Goal: Task Accomplishment & Management: Use online tool/utility

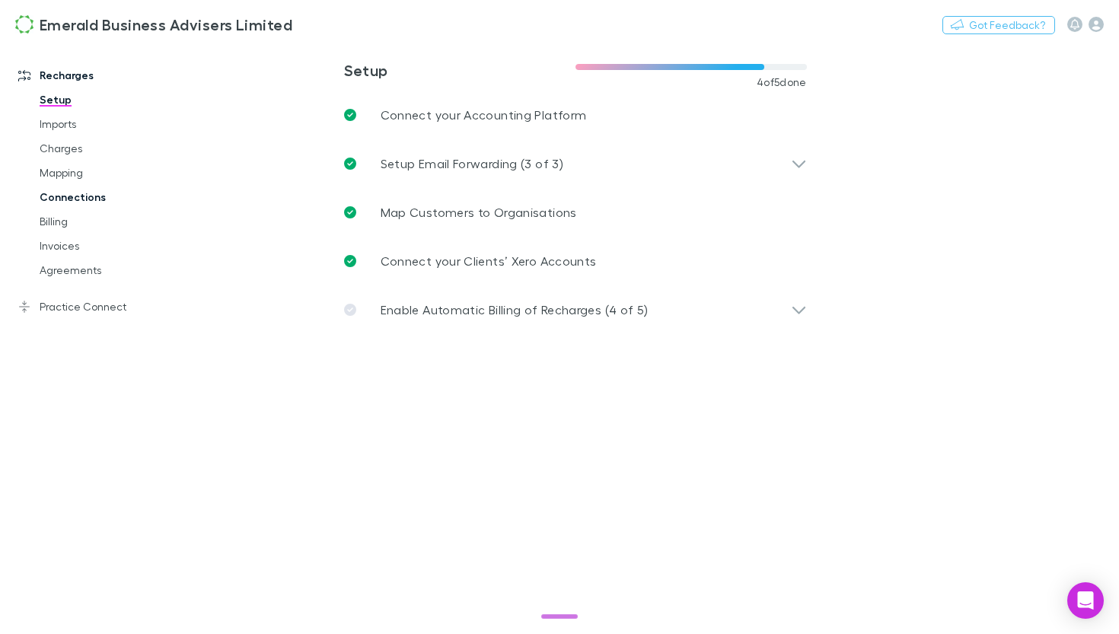
click at [84, 204] on link "Connections" at bounding box center [105, 197] width 162 height 24
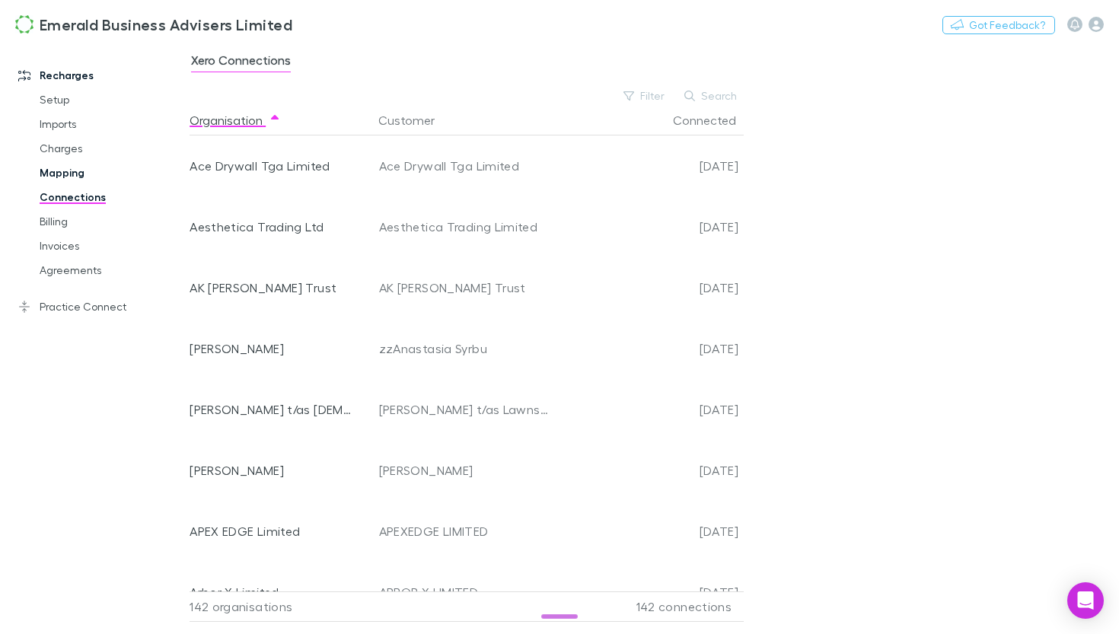
click at [75, 180] on link "Mapping" at bounding box center [105, 173] width 162 height 24
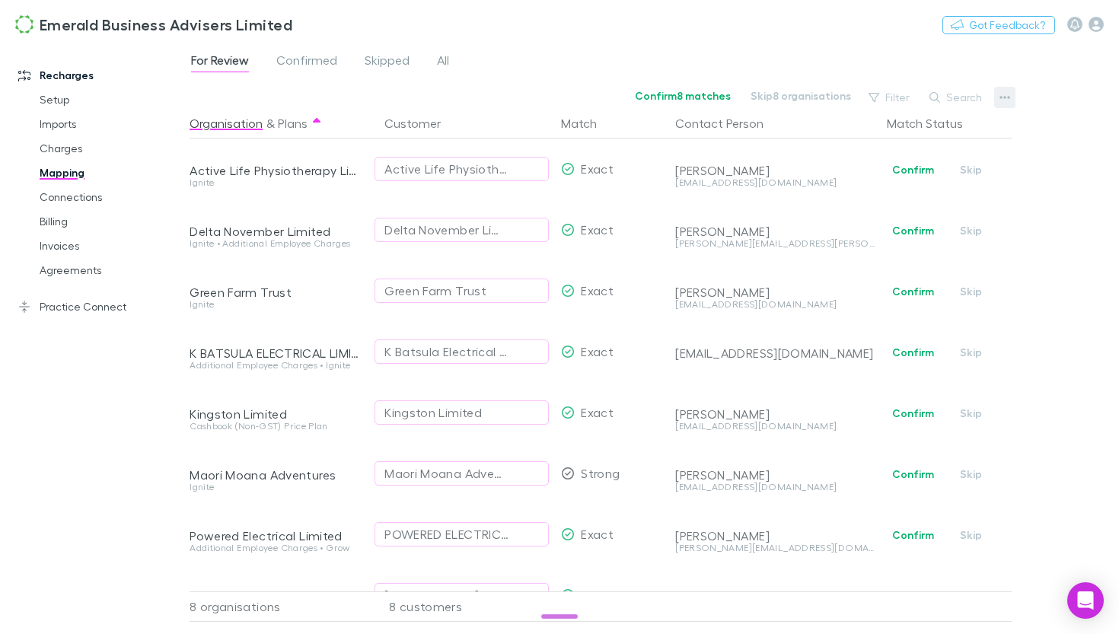
click at [1004, 98] on icon "button" at bounding box center [1005, 97] width 11 height 12
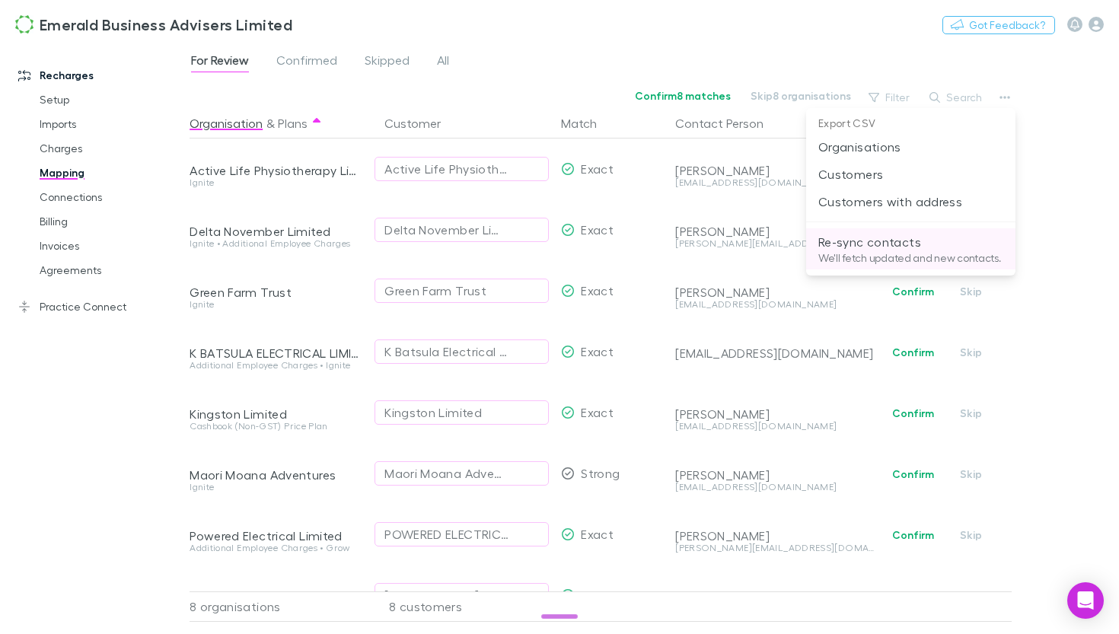
click at [877, 239] on p "Re-sync contacts" at bounding box center [911, 242] width 185 height 18
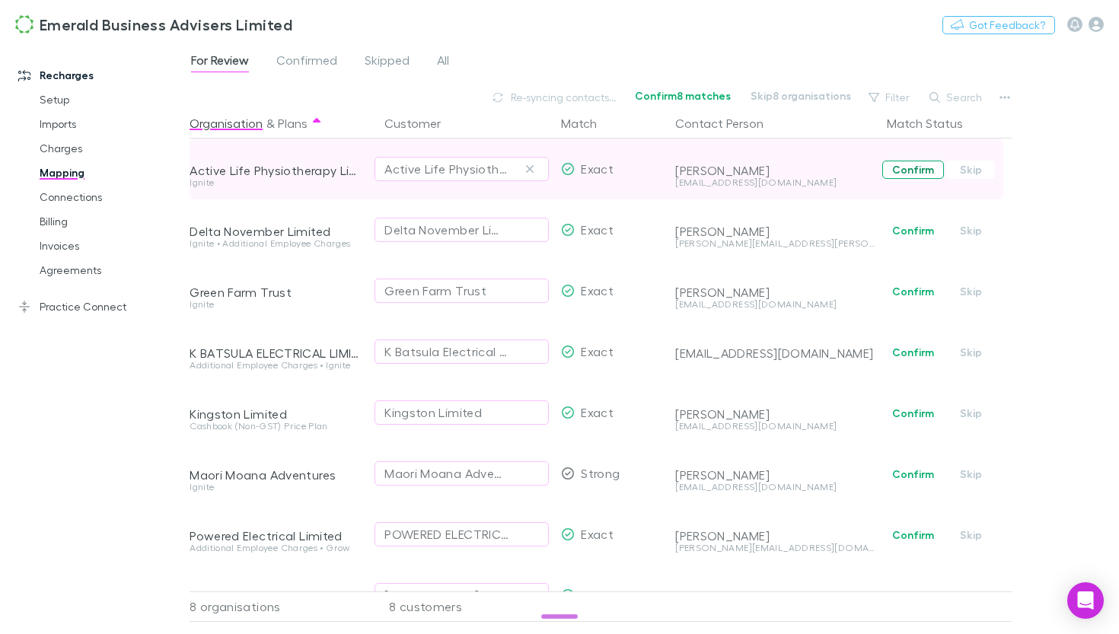
click at [920, 166] on button "Confirm" at bounding box center [914, 170] width 62 height 18
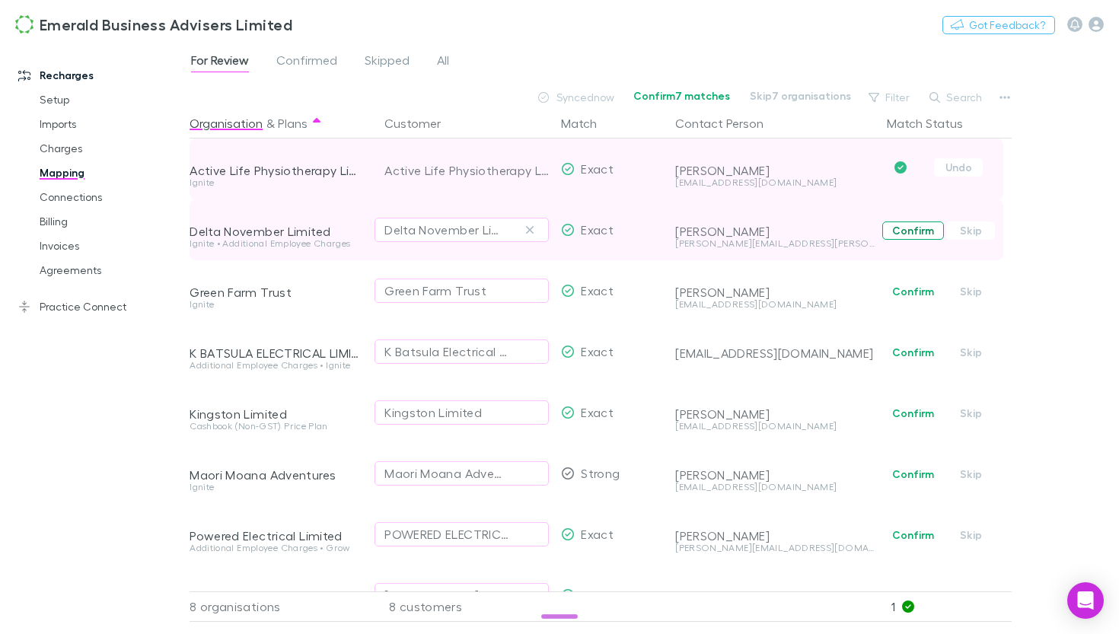
click at [905, 235] on button "Confirm" at bounding box center [914, 231] width 62 height 18
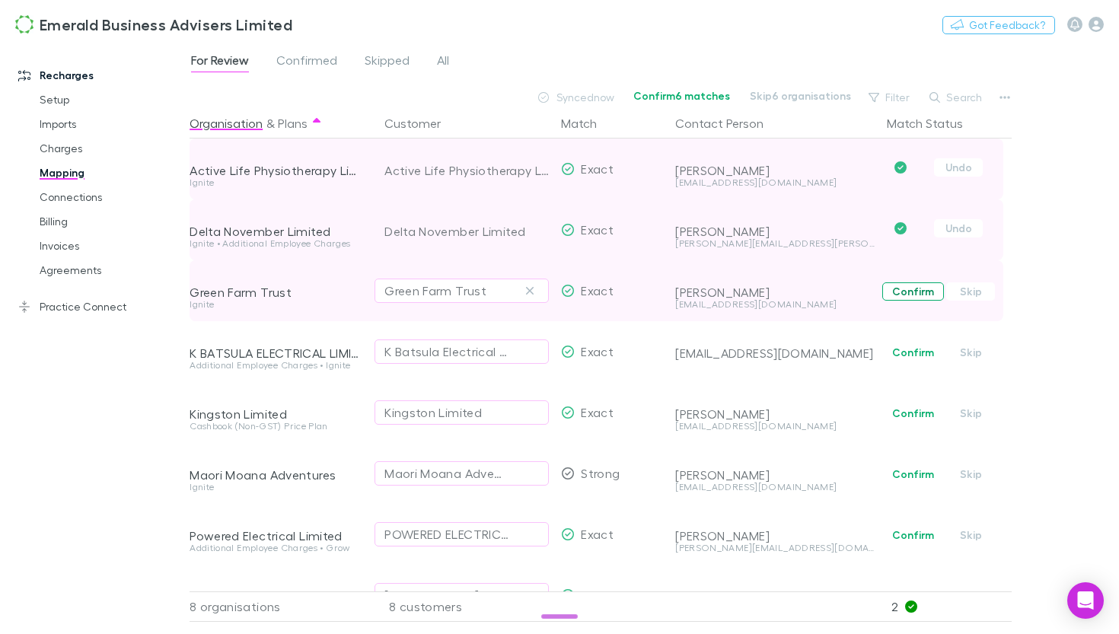
click at [905, 293] on button "Confirm" at bounding box center [914, 292] width 62 height 18
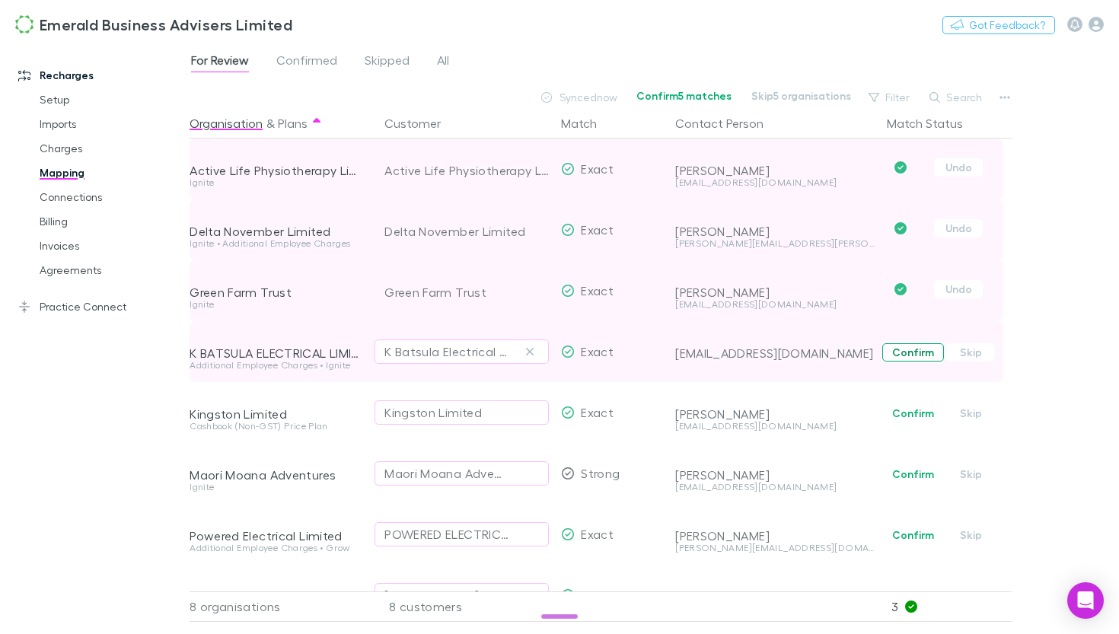
click at [902, 359] on button "Confirm" at bounding box center [914, 352] width 62 height 18
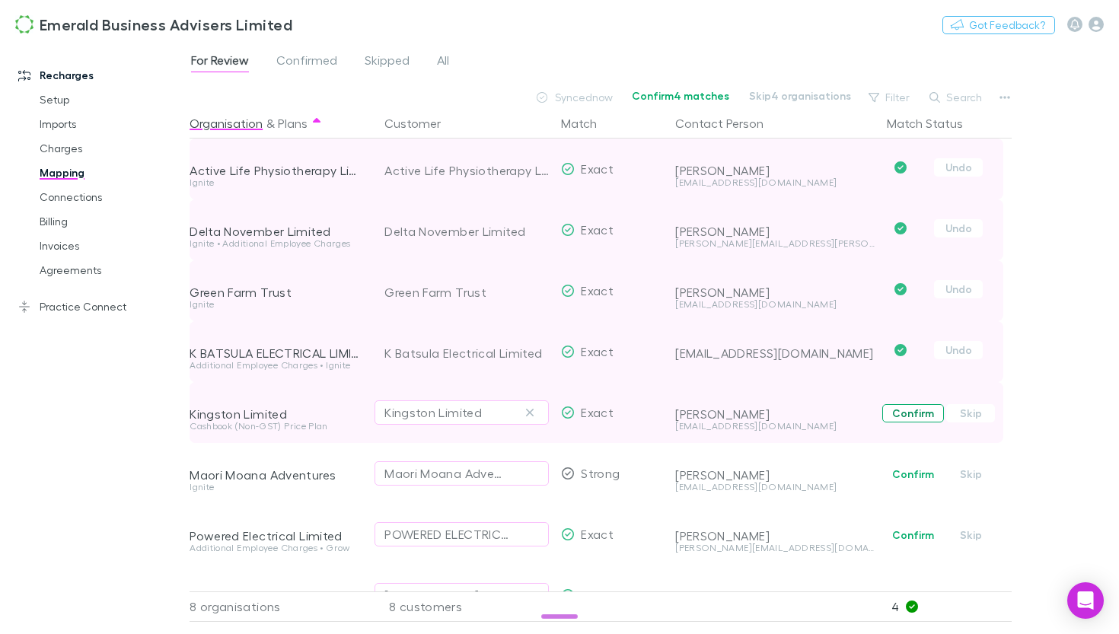
click at [904, 414] on button "Confirm" at bounding box center [914, 413] width 62 height 18
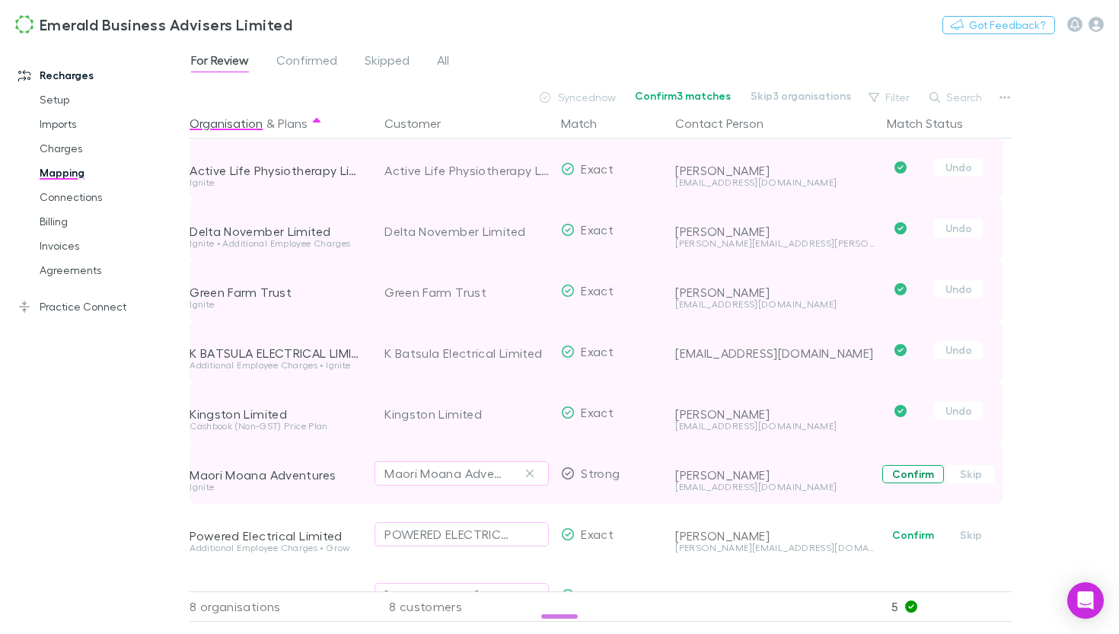
click at [910, 477] on button "Confirm" at bounding box center [914, 474] width 62 height 18
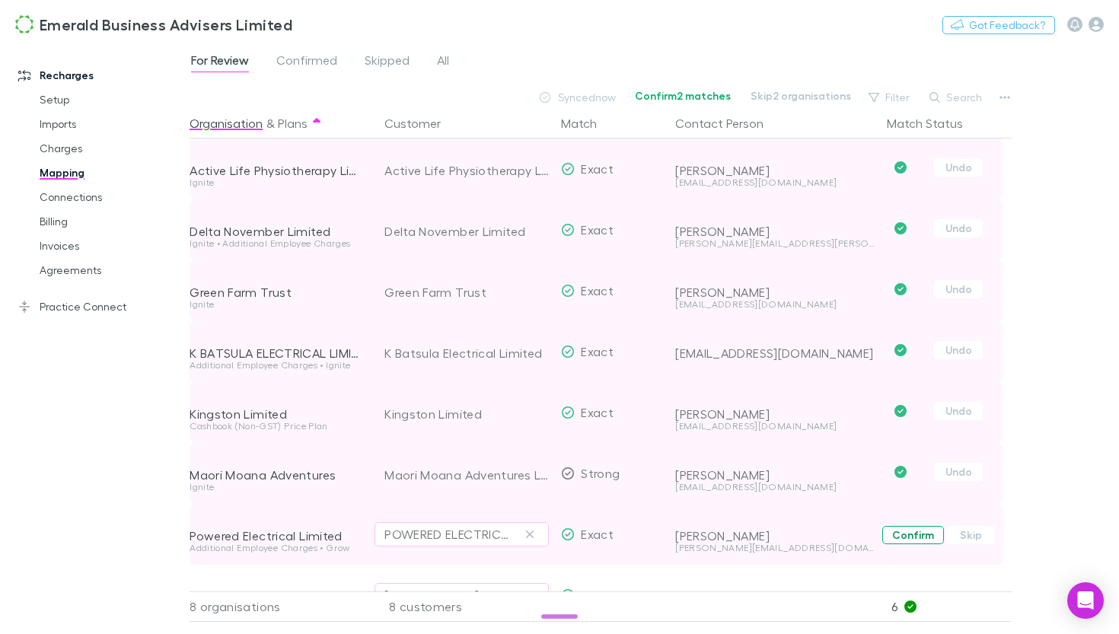
click at [908, 538] on button "Confirm" at bounding box center [914, 535] width 62 height 18
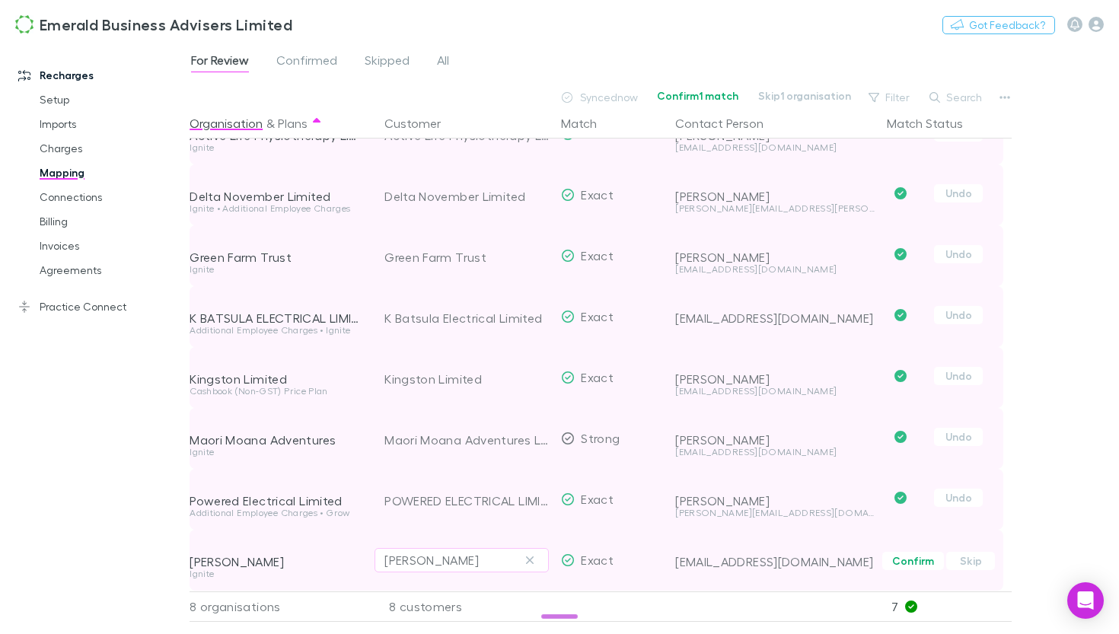
scroll to position [46, 0]
click at [908, 553] on button "Confirm" at bounding box center [914, 561] width 62 height 18
click at [231, 59] on span "For Review" at bounding box center [220, 63] width 58 height 20
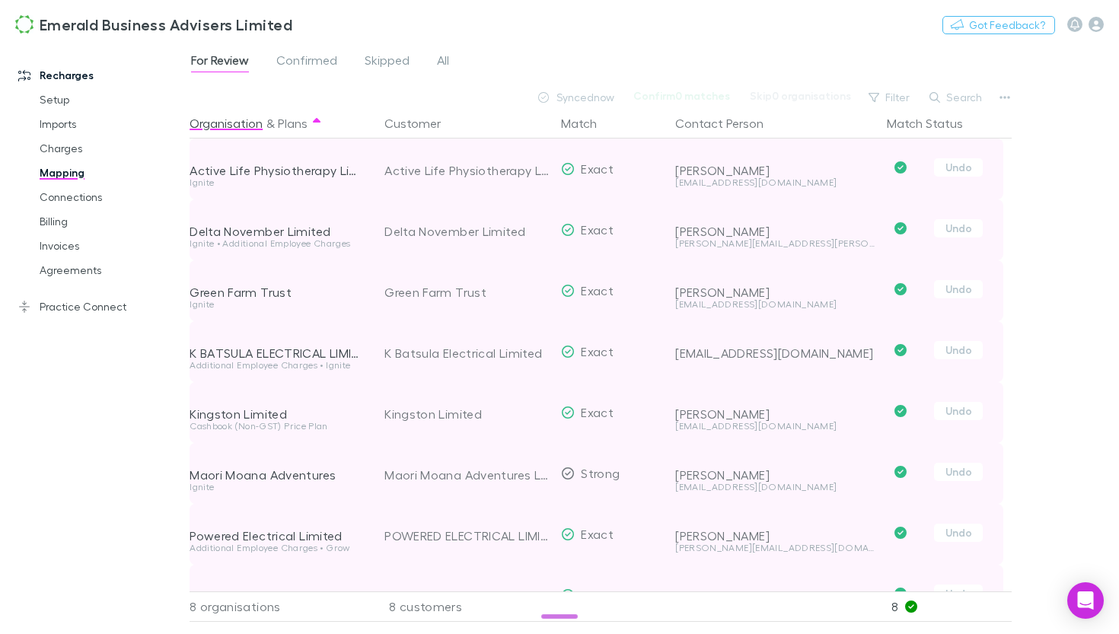
scroll to position [0, 0]
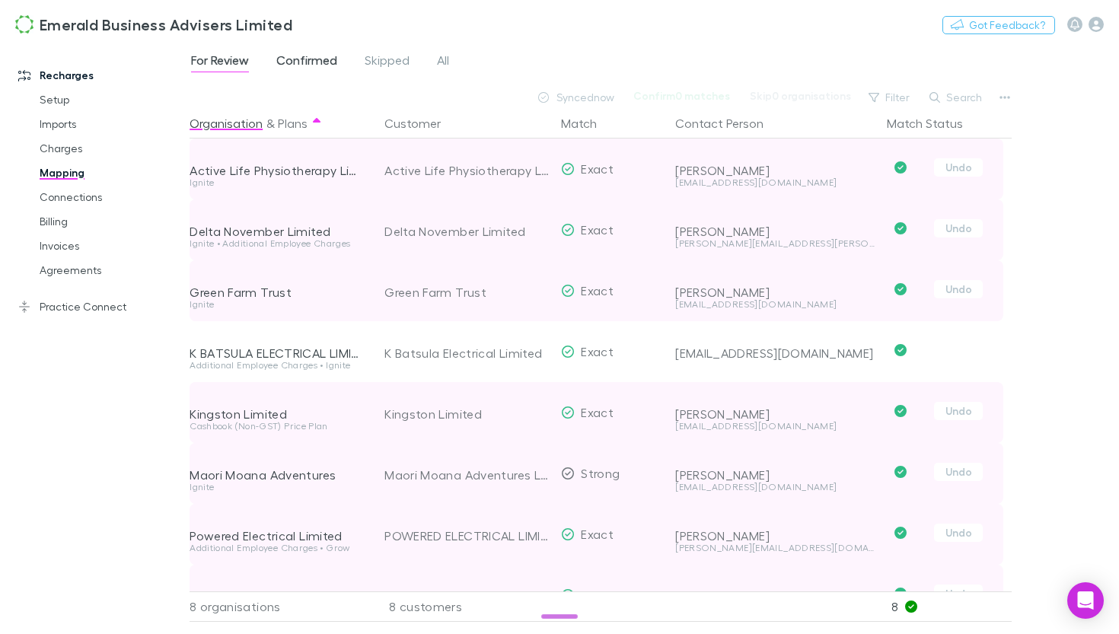
click at [322, 68] on span "Confirmed" at bounding box center [306, 63] width 61 height 20
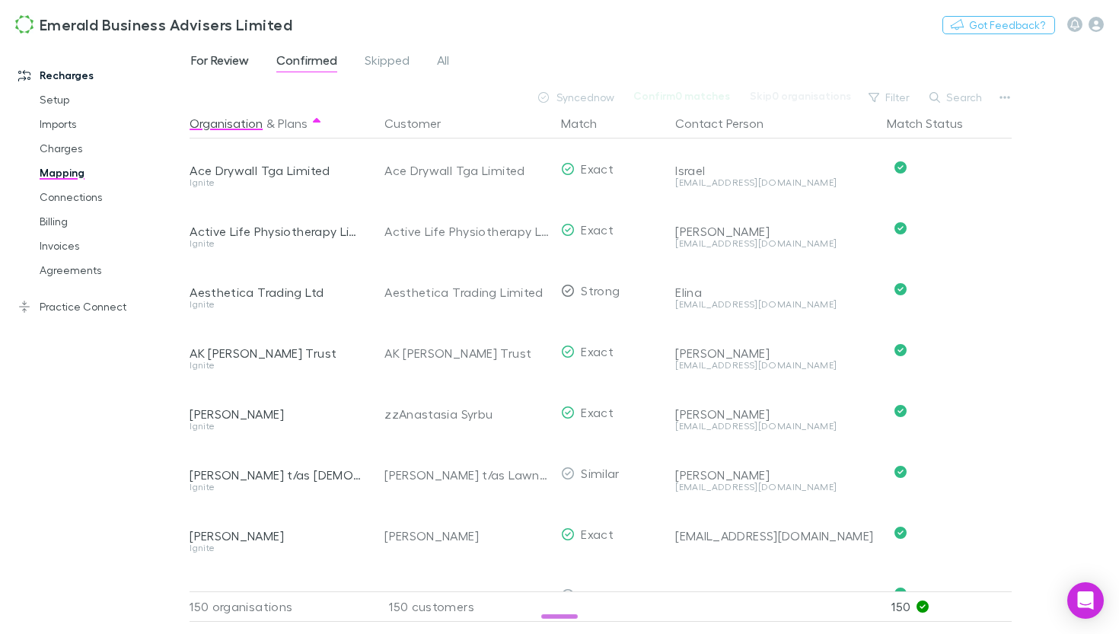
click at [242, 65] on span "For Review" at bounding box center [220, 63] width 58 height 20
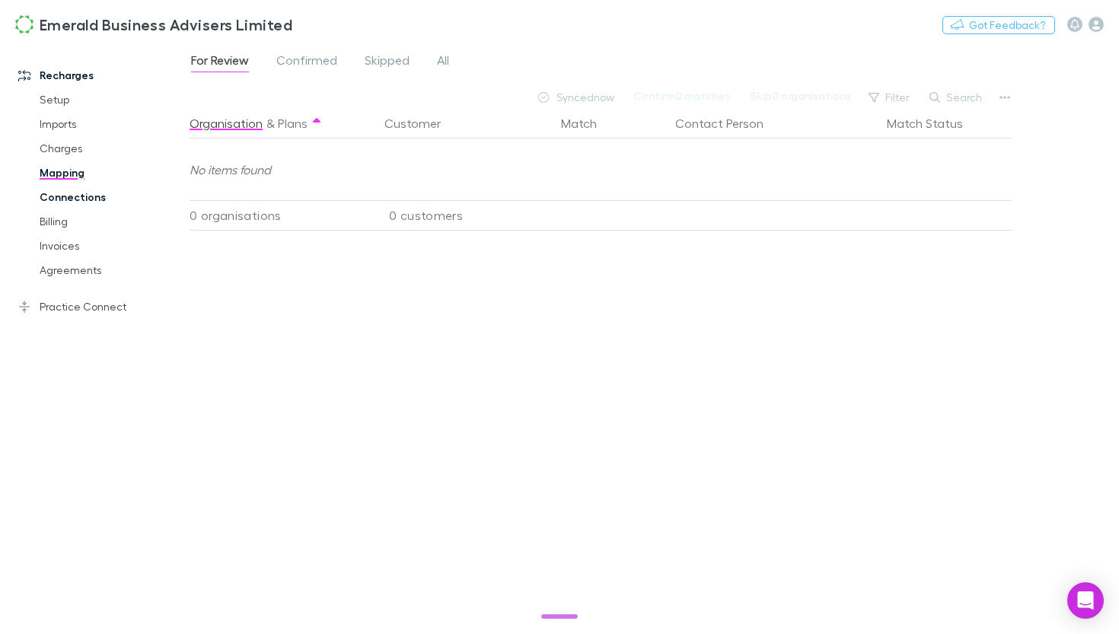
click at [72, 196] on link "Connections" at bounding box center [105, 197] width 162 height 24
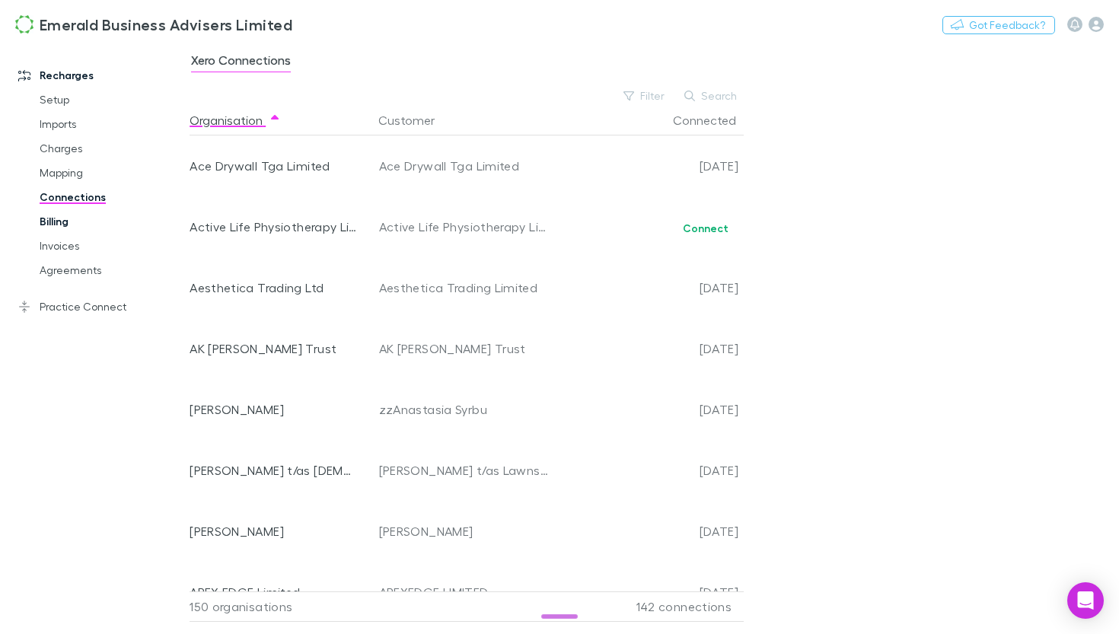
click at [64, 226] on link "Billing" at bounding box center [105, 221] width 162 height 24
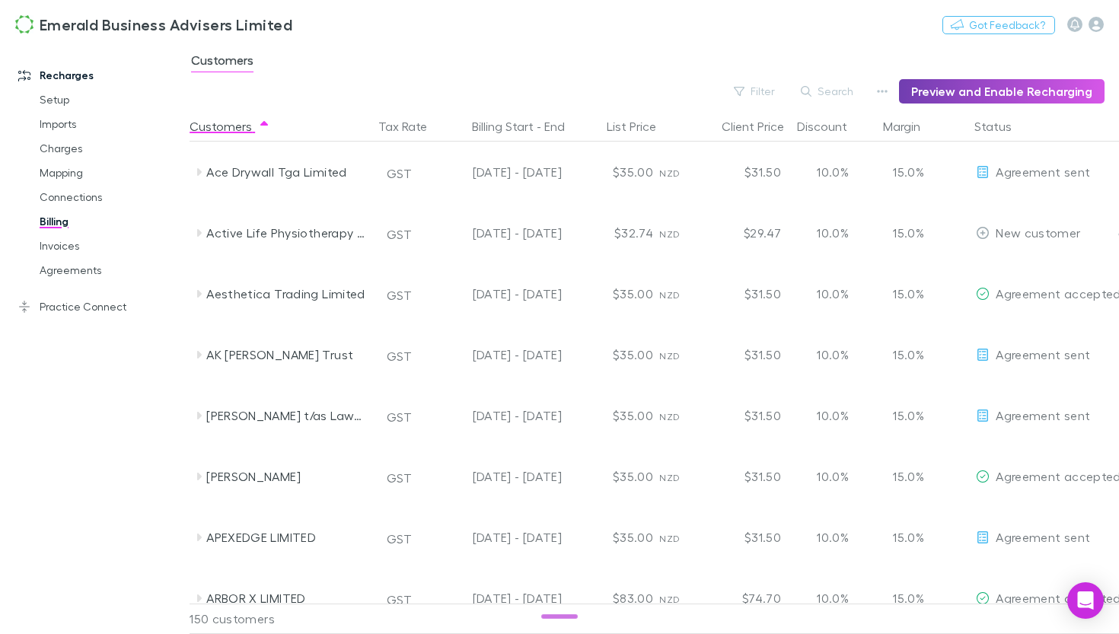
click at [1020, 98] on button "Preview and Enable Recharging" at bounding box center [1002, 91] width 206 height 24
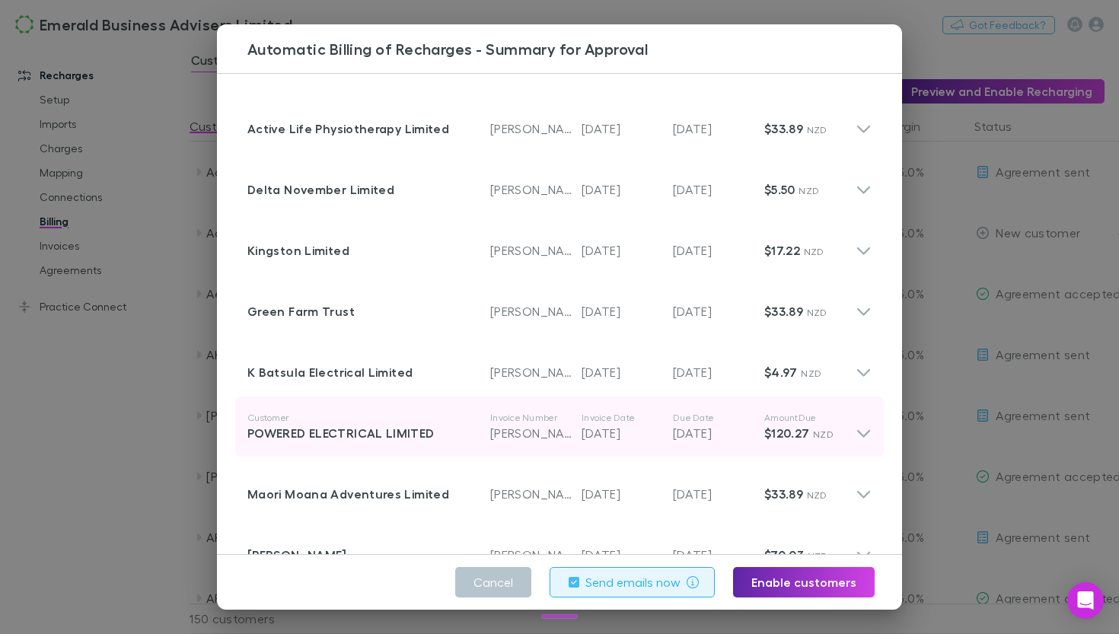
scroll to position [51, 0]
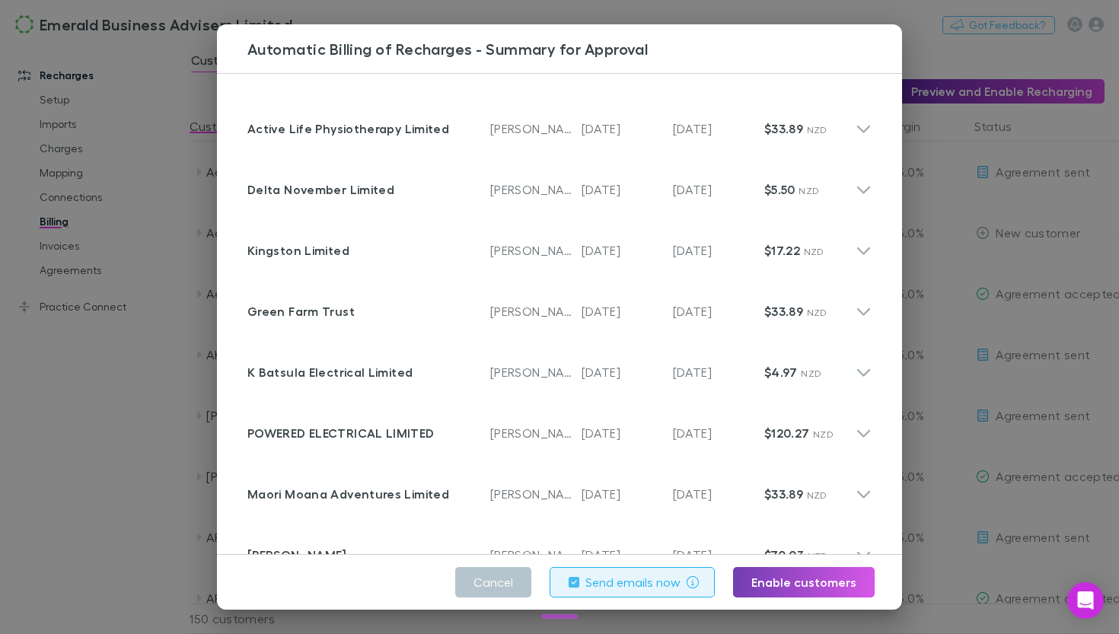
click at [771, 586] on button "Enable customers" at bounding box center [804, 582] width 142 height 30
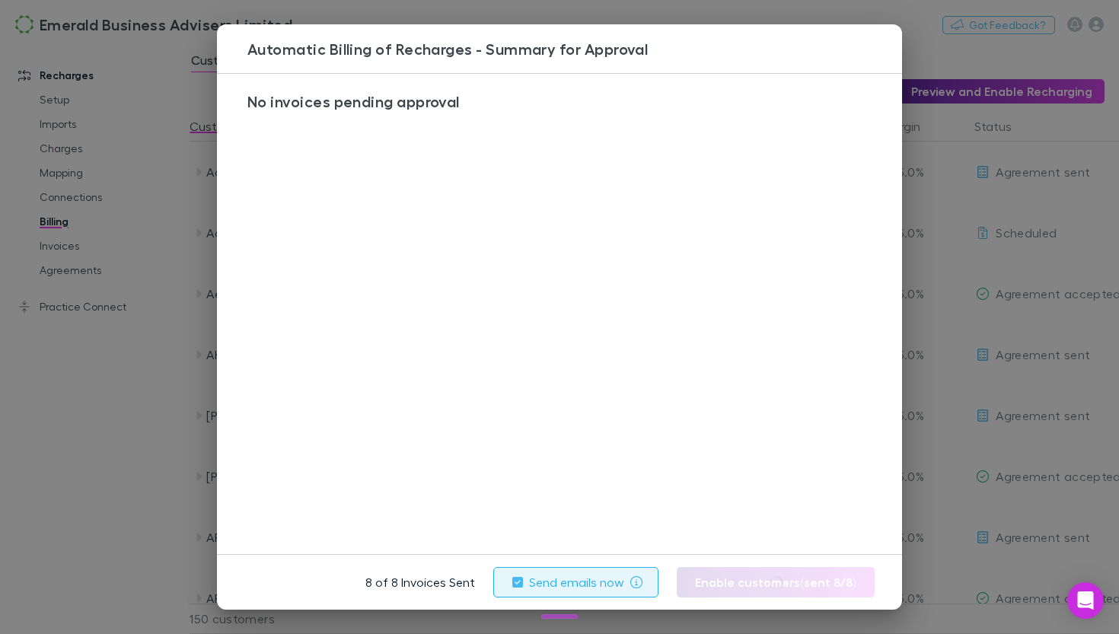
scroll to position [0, 0]
click at [966, 65] on div "Automatic Billing of Recharges - Summary for Approval No invoices pending appro…" at bounding box center [559, 317] width 1119 height 634
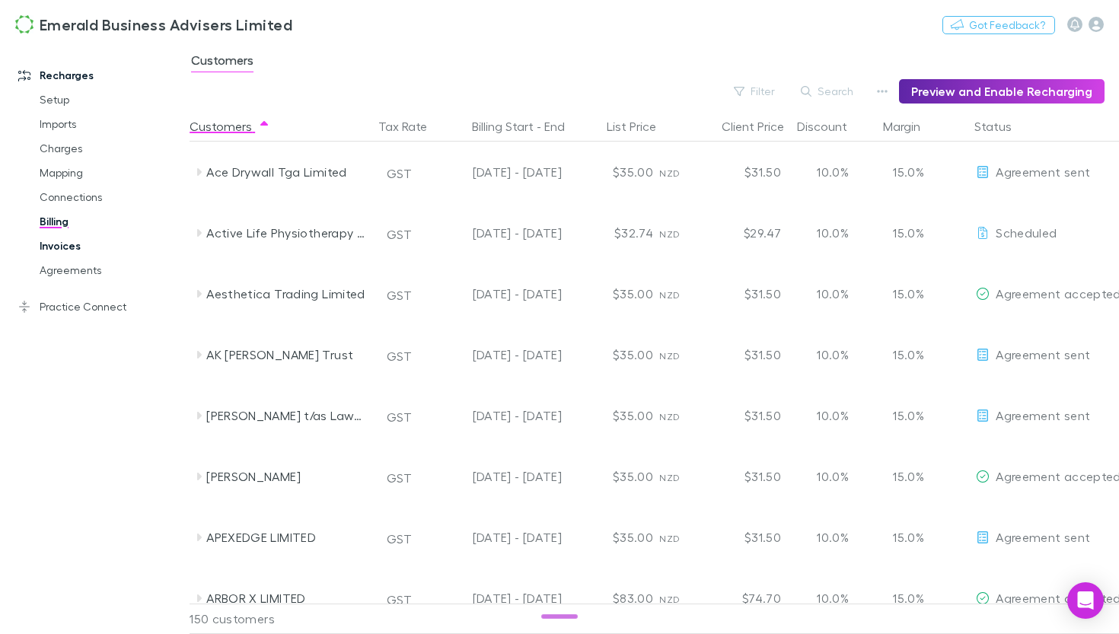
click at [77, 246] on link "Invoices" at bounding box center [105, 246] width 162 height 24
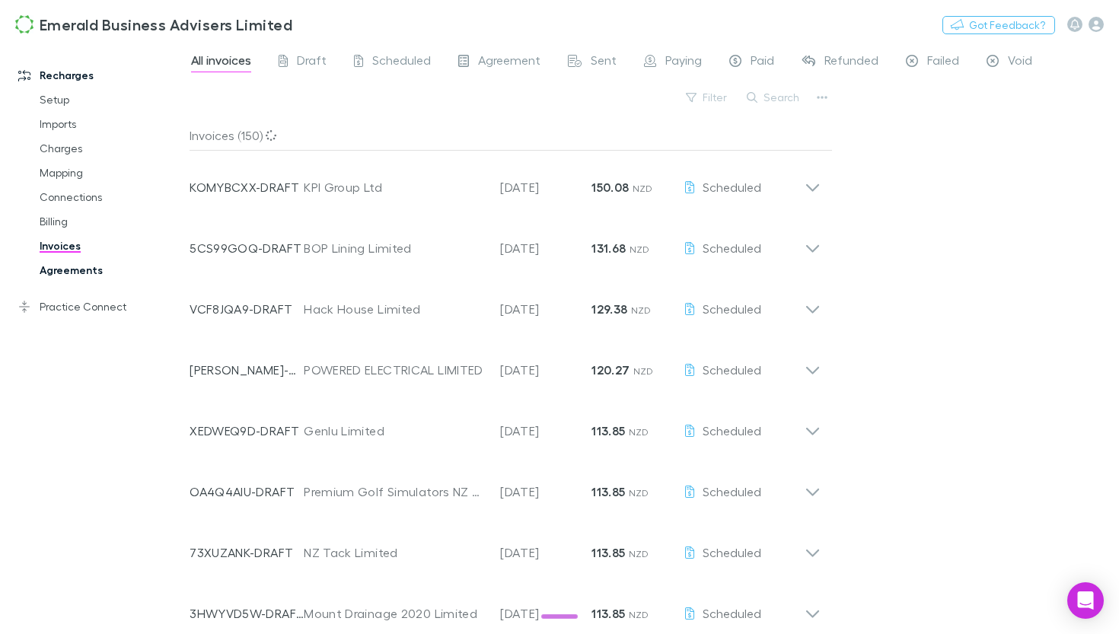
click at [70, 273] on link "Agreements" at bounding box center [105, 270] width 162 height 24
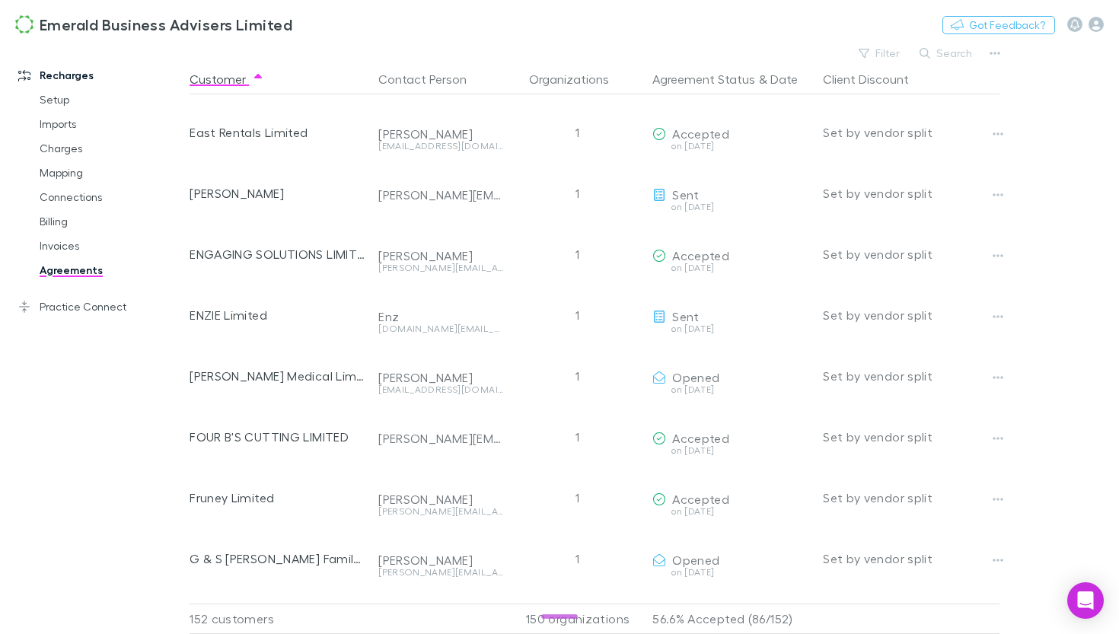
scroll to position [2076, 0]
